Goal: Task Accomplishment & Management: Use online tool/utility

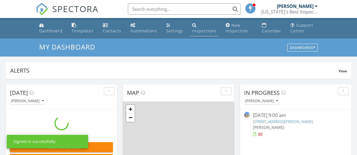
scroll to position [522, 365]
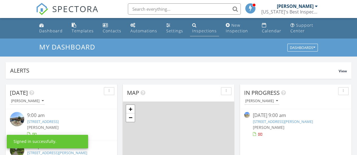
click at [206, 30] on div "Inspections" at bounding box center [204, 30] width 25 height 5
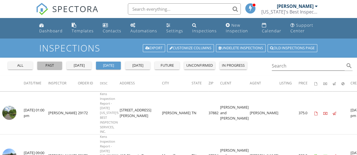
click at [59, 64] on div "past" at bounding box center [50, 66] width 20 height 6
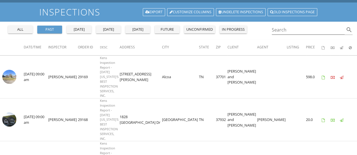
scroll to position [38, 0]
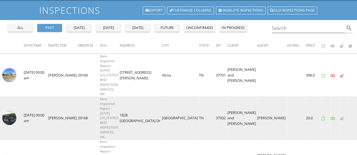
click at [11, 122] on img at bounding box center [9, 118] width 14 height 14
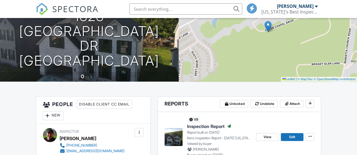
scroll to position [116, 0]
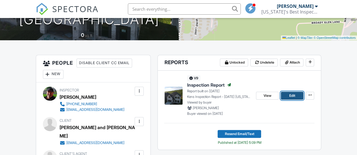
click at [292, 93] on span "Edit" at bounding box center [292, 96] width 6 height 6
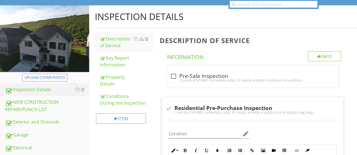
scroll to position [60, 0]
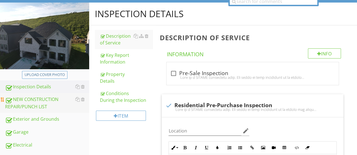
click at [43, 100] on div "NEW CONSTRUCTION REPAIR/PUNCH LIST" at bounding box center [47, 103] width 84 height 14
type textarea "<p>This inspection complies with the code of ethics and standards of practice a…"
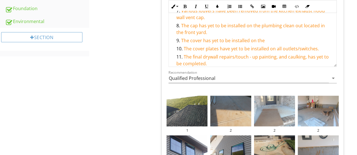
scroll to position [117, 0]
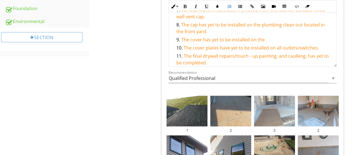
click at [271, 39] on li "The cover has yet to be installed on the" at bounding box center [254, 40] width 156 height 8
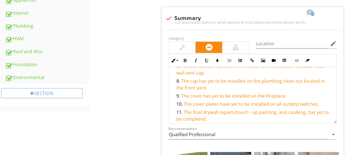
scroll to position [199, 0]
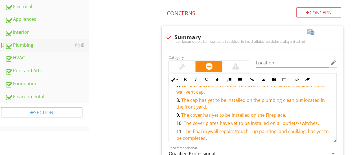
click at [28, 42] on div "Plumbing" at bounding box center [47, 45] width 84 height 7
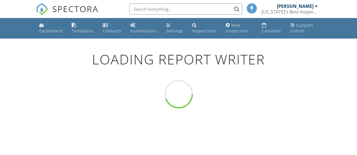
scroll to position [38, 0]
